Goal: Information Seeking & Learning: Learn about a topic

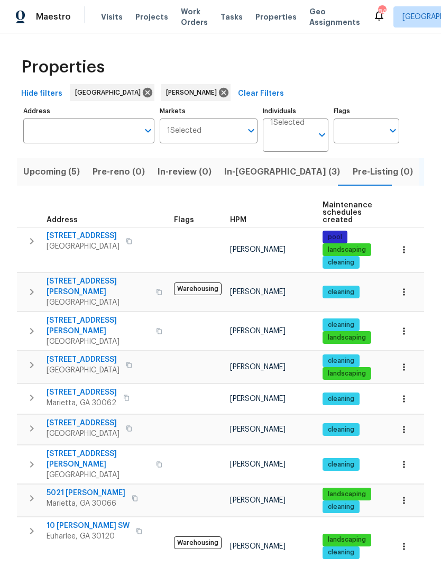
click at [247, 172] on span "In-reno (3)" at bounding box center [282, 171] width 116 height 15
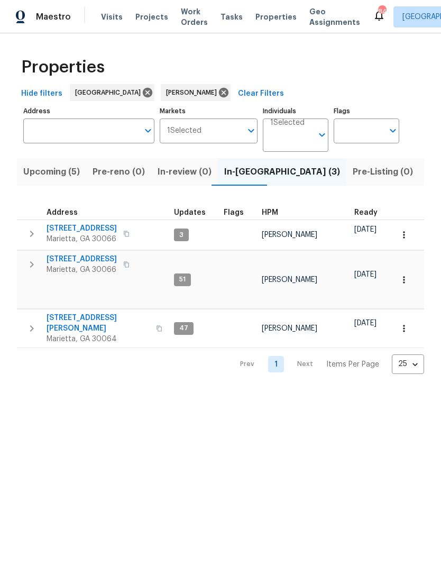
click at [103, 228] on span "180 Parkstone Way" at bounding box center [82, 228] width 70 height 11
click at [95, 258] on span "692 Suholden Cir" at bounding box center [82, 259] width 70 height 11
click at [96, 312] on span "3526 W Hampton Dr NW" at bounding box center [98, 322] width 103 height 21
click at [426, 177] on span "Listed (13)" at bounding box center [447, 171] width 43 height 15
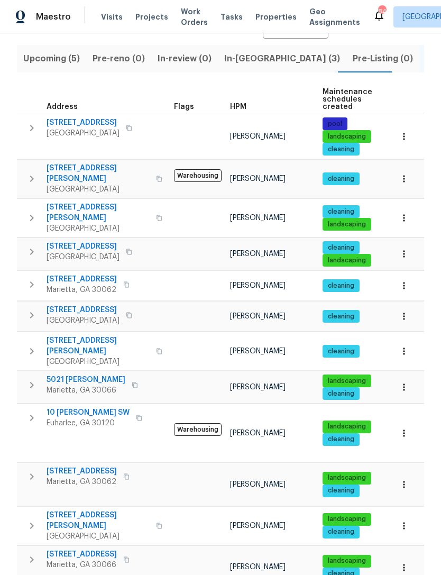
click at [87, 407] on span "10 Jasmine Ln SW" at bounding box center [88, 412] width 83 height 11
click at [92, 466] on span "2864 Sudbury Ct" at bounding box center [82, 471] width 70 height 11
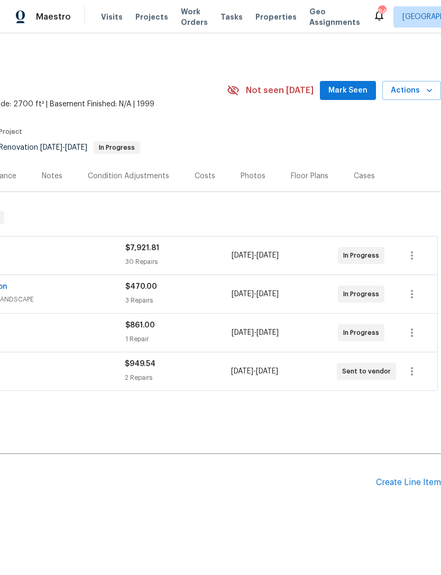
scroll to position [0, 156]
click at [352, 86] on span "Mark Seen" at bounding box center [347, 90] width 39 height 13
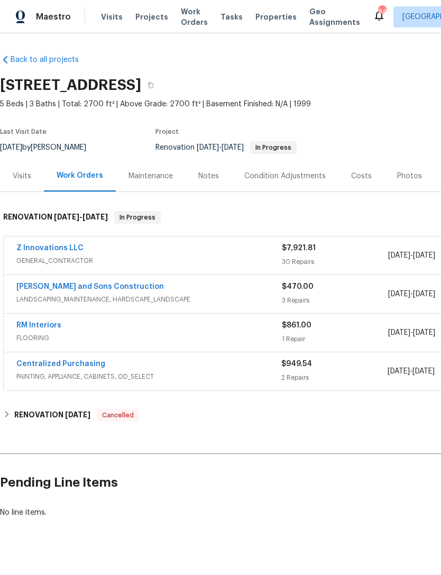
scroll to position [0, 0]
click at [297, 179] on div "Condition Adjustments" at bounding box center [284, 176] width 81 height 11
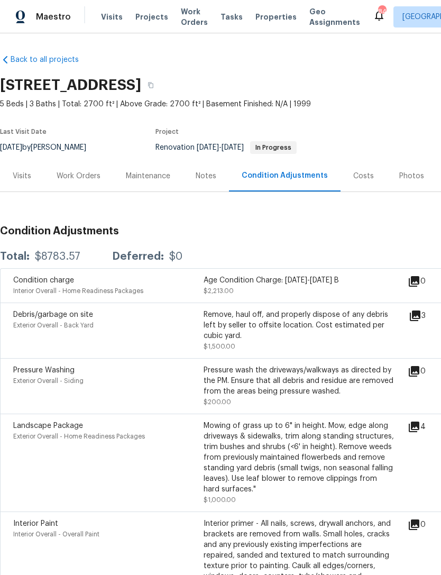
click at [199, 176] on div "Notes" at bounding box center [206, 176] width 21 height 11
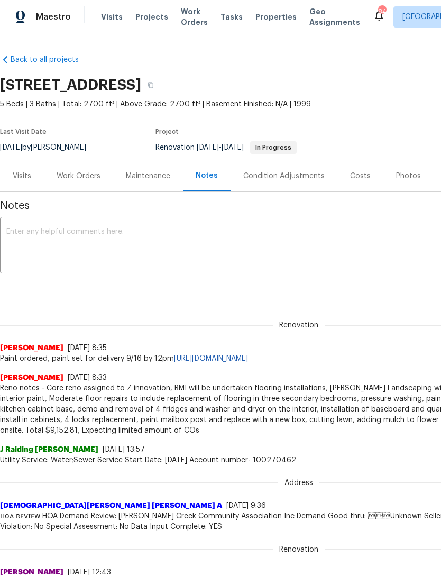
click at [19, 175] on div "Visits" at bounding box center [22, 176] width 19 height 11
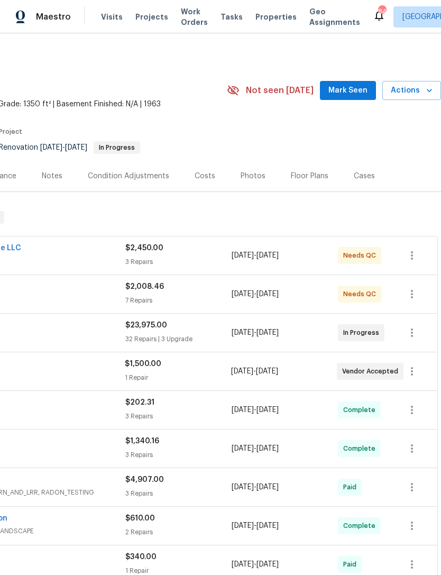
scroll to position [0, 156]
click at [356, 91] on span "Mark Seen" at bounding box center [347, 90] width 39 height 13
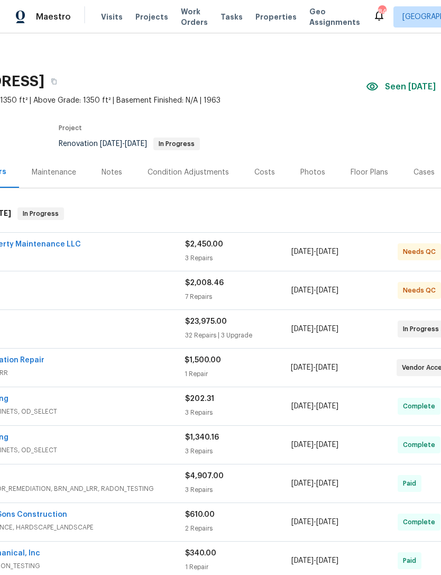
scroll to position [39, -22]
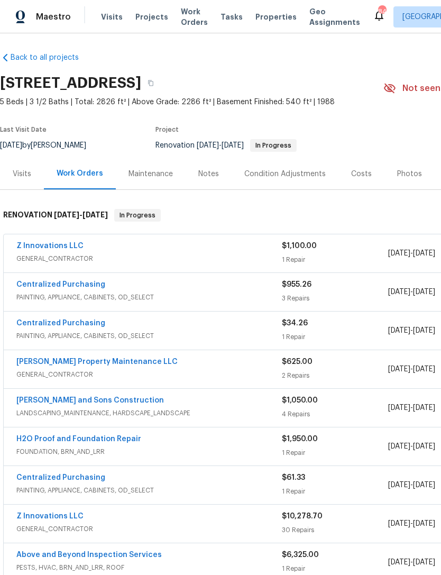
scroll to position [2, 0]
click at [209, 173] on div "Notes" at bounding box center [208, 174] width 21 height 11
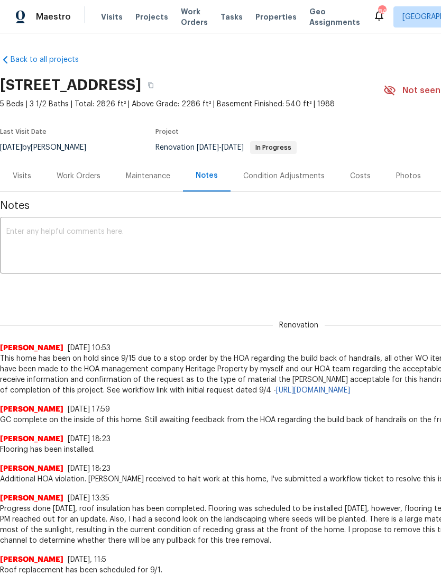
click at [23, 174] on div "Visits" at bounding box center [22, 176] width 19 height 11
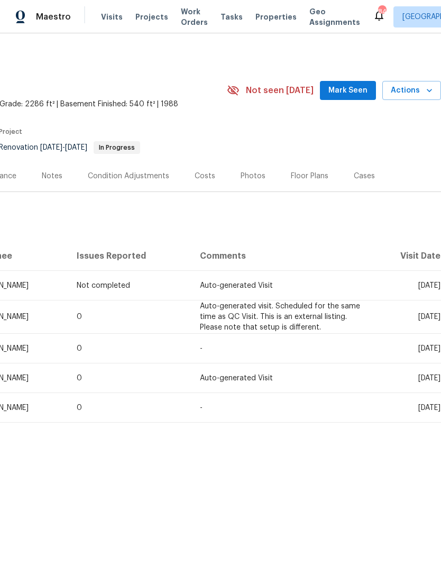
click at [358, 90] on span "Mark Seen" at bounding box center [347, 90] width 39 height 13
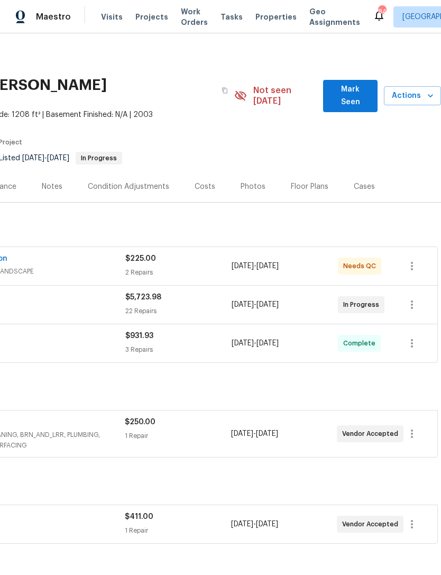
scroll to position [0, 156]
click at [355, 85] on span "Mark Seen" at bounding box center [350, 96] width 38 height 26
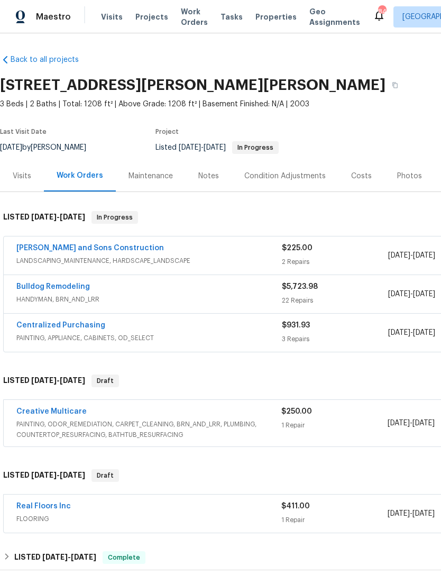
scroll to position [0, 0]
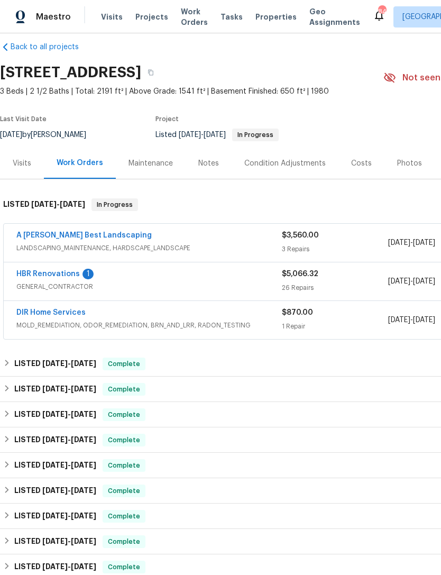
scroll to position [13, 0]
click at [62, 273] on link "HBR Renovations" at bounding box center [47, 273] width 63 height 7
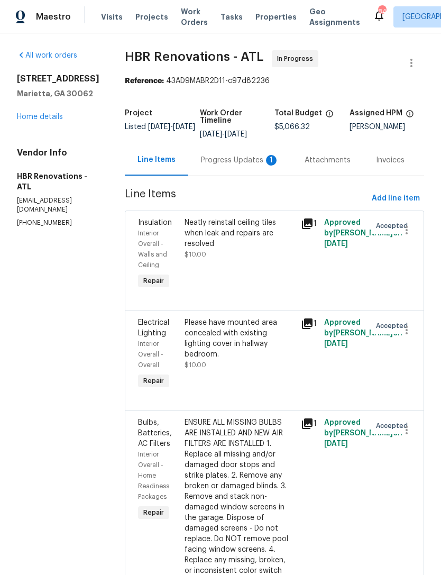
click at [244, 161] on div "Progress Updates 1" at bounding box center [240, 160] width 78 height 11
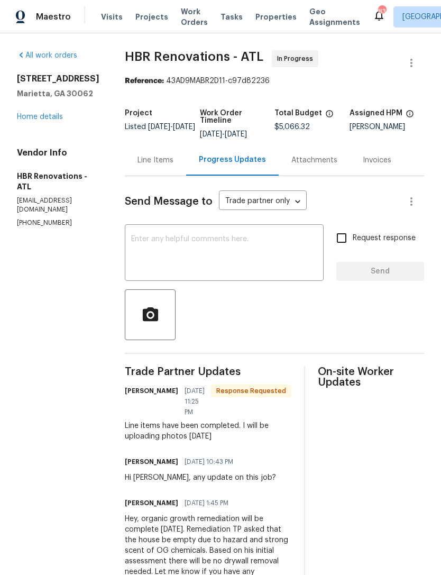
click at [168, 159] on div "Line Items" at bounding box center [155, 160] width 36 height 11
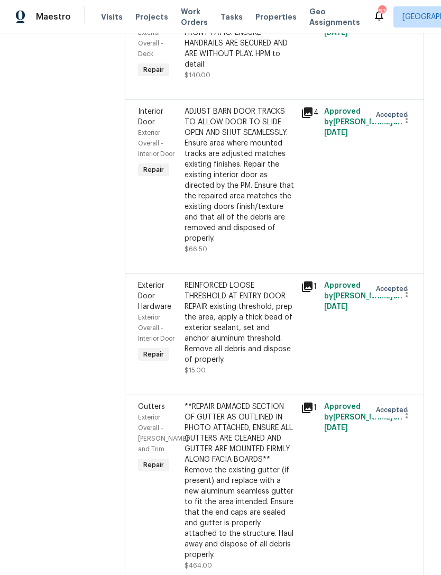
scroll to position [1023, 0]
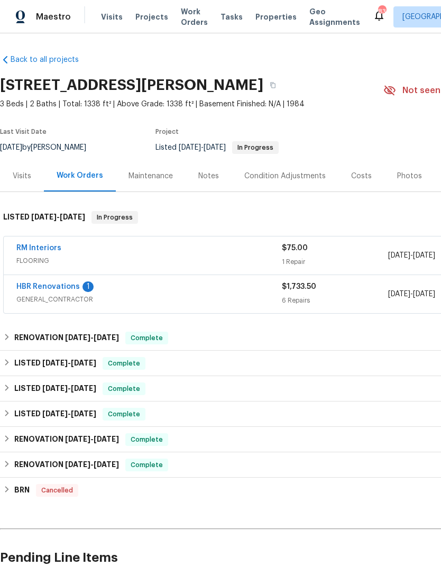
click at [59, 289] on link "HBR Renovations" at bounding box center [47, 286] width 63 height 7
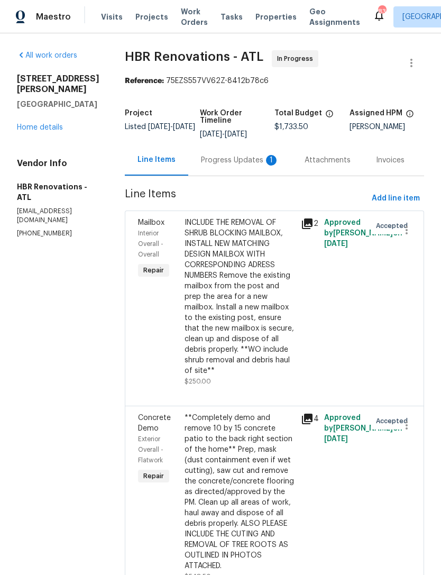
click at [247, 155] on div "Progress Updates 1" at bounding box center [240, 160] width 78 height 11
